Goal: Entertainment & Leisure: Consume media (video, audio)

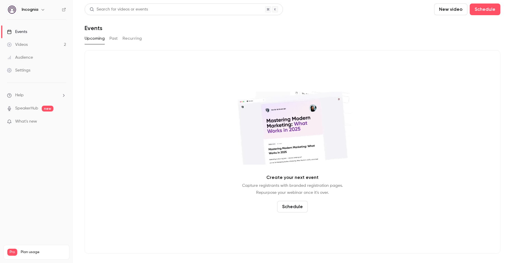
click at [50, 47] on link "Videos 2" at bounding box center [36, 44] width 73 height 13
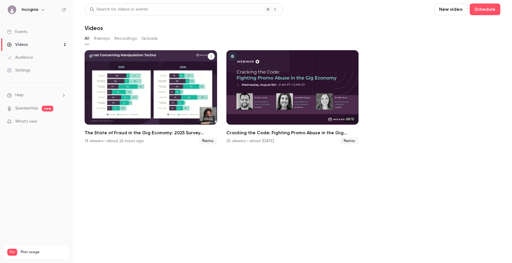
click at [152, 134] on h2 "The State of Fraud in the Gig Economy: 2025 Survey Results" at bounding box center [151, 132] width 132 height 7
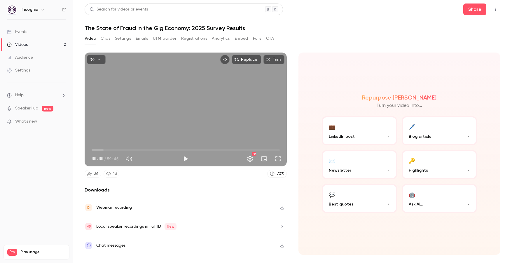
click at [284, 208] on icon "button" at bounding box center [282, 207] width 5 height 4
